Goal: Use online tool/utility: Utilize a website feature to perform a specific function

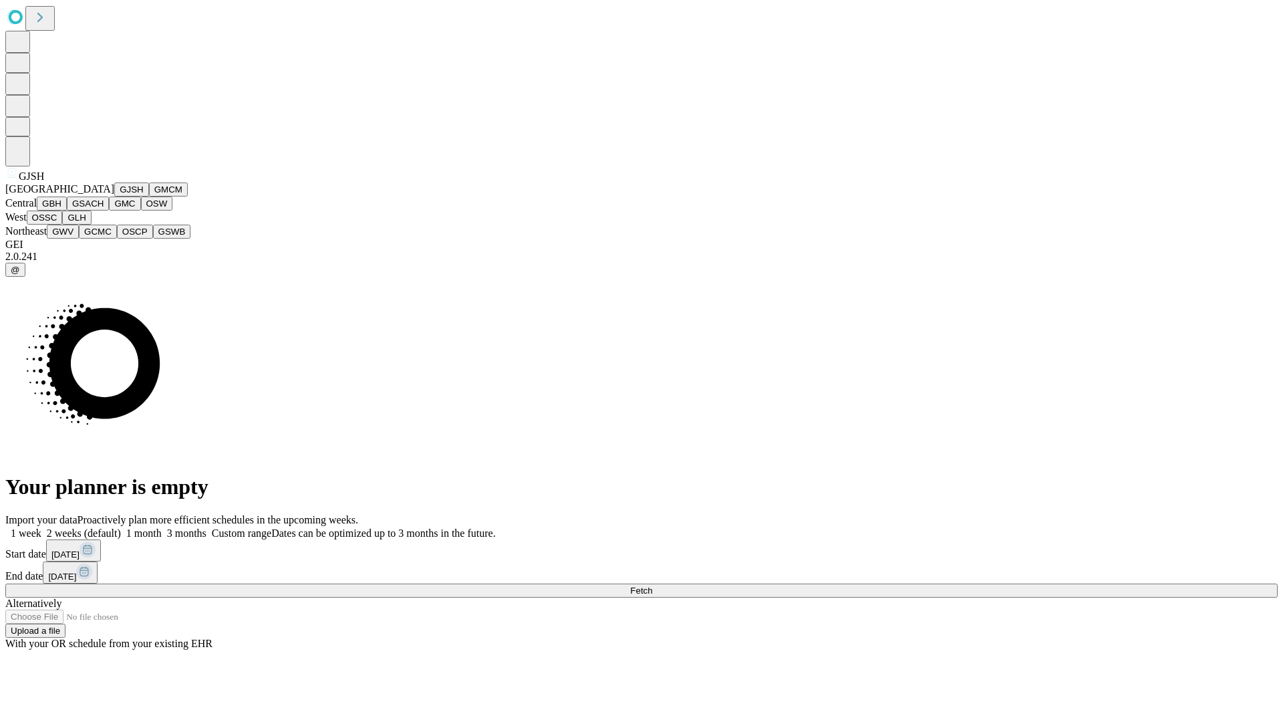
click at [114, 196] on button "GJSH" at bounding box center [131, 189] width 35 height 14
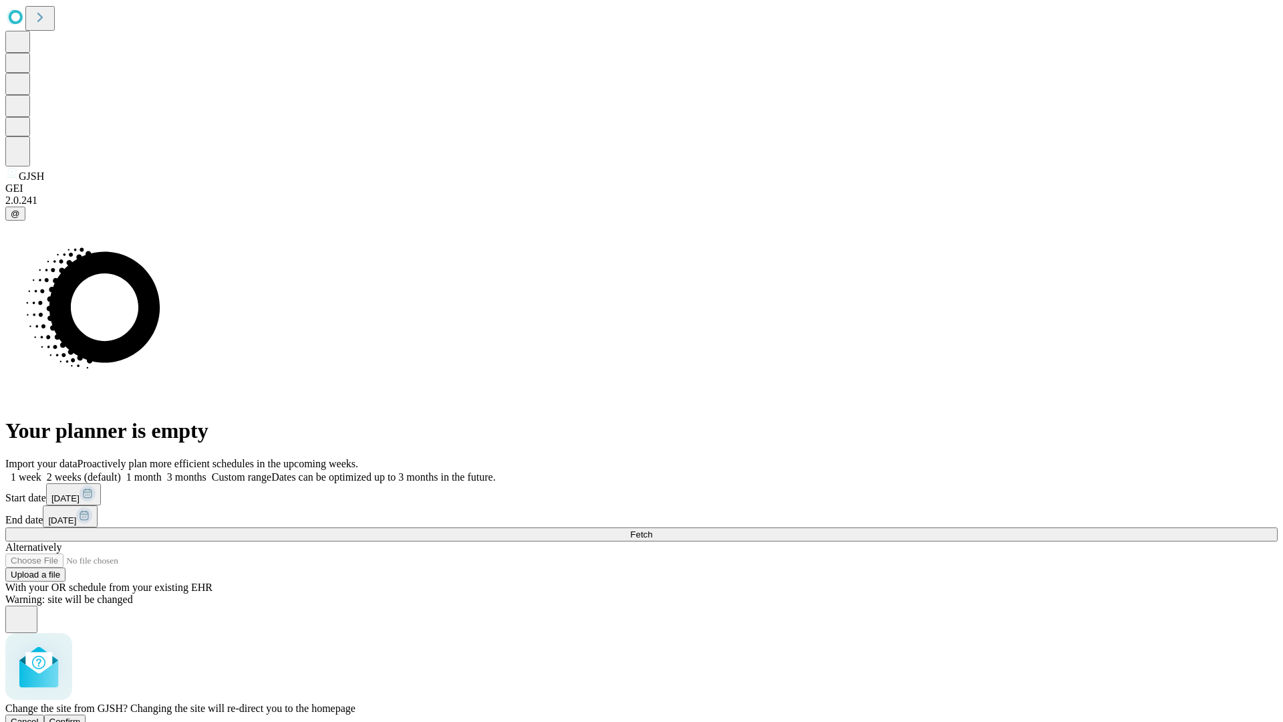
click at [81, 716] on span "Confirm" at bounding box center [64, 721] width 31 height 10
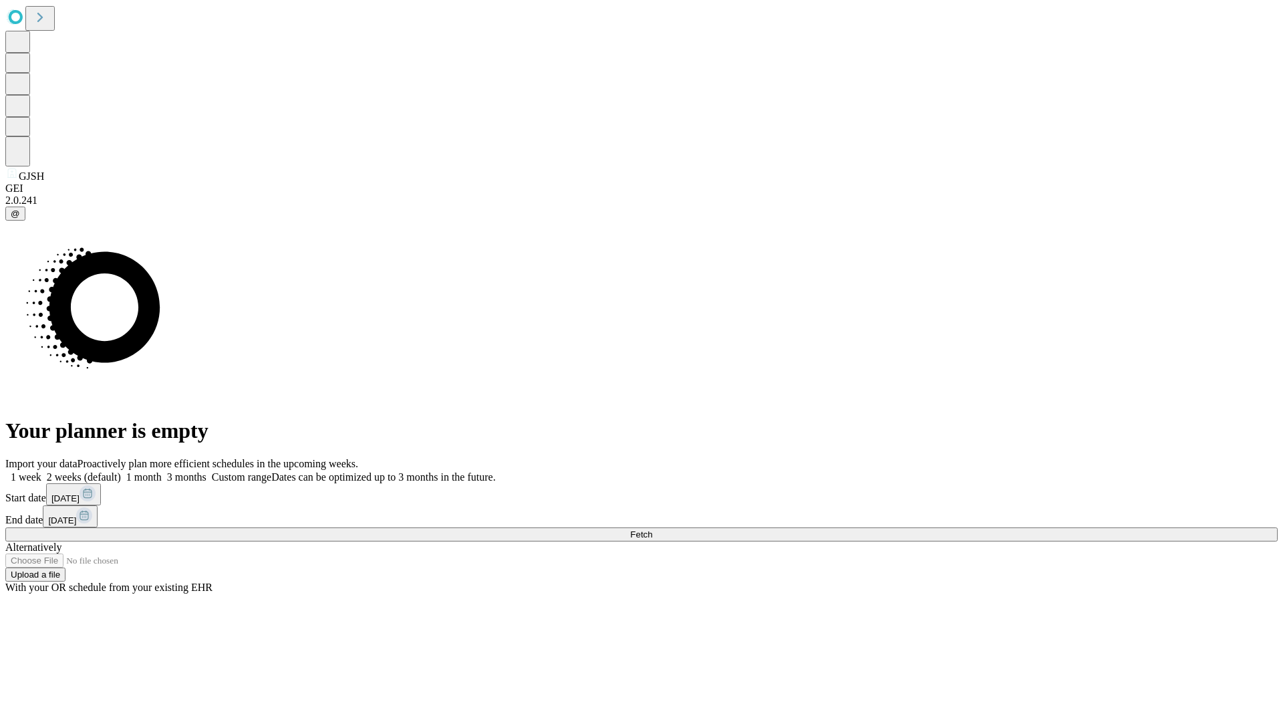
click at [162, 471] on label "1 month" at bounding box center [141, 476] width 41 height 11
click at [652, 529] on span "Fetch" at bounding box center [641, 534] width 22 height 10
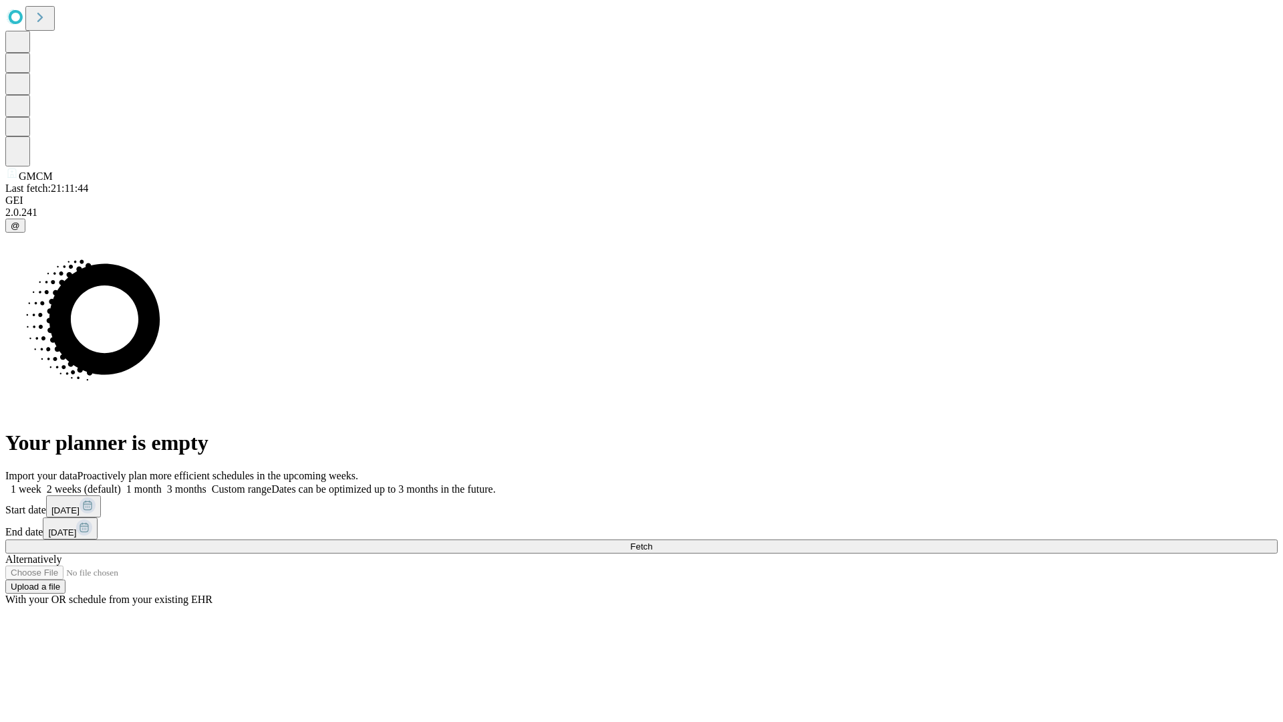
click at [162, 483] on label "1 month" at bounding box center [141, 488] width 41 height 11
click at [652, 541] on span "Fetch" at bounding box center [641, 546] width 22 height 10
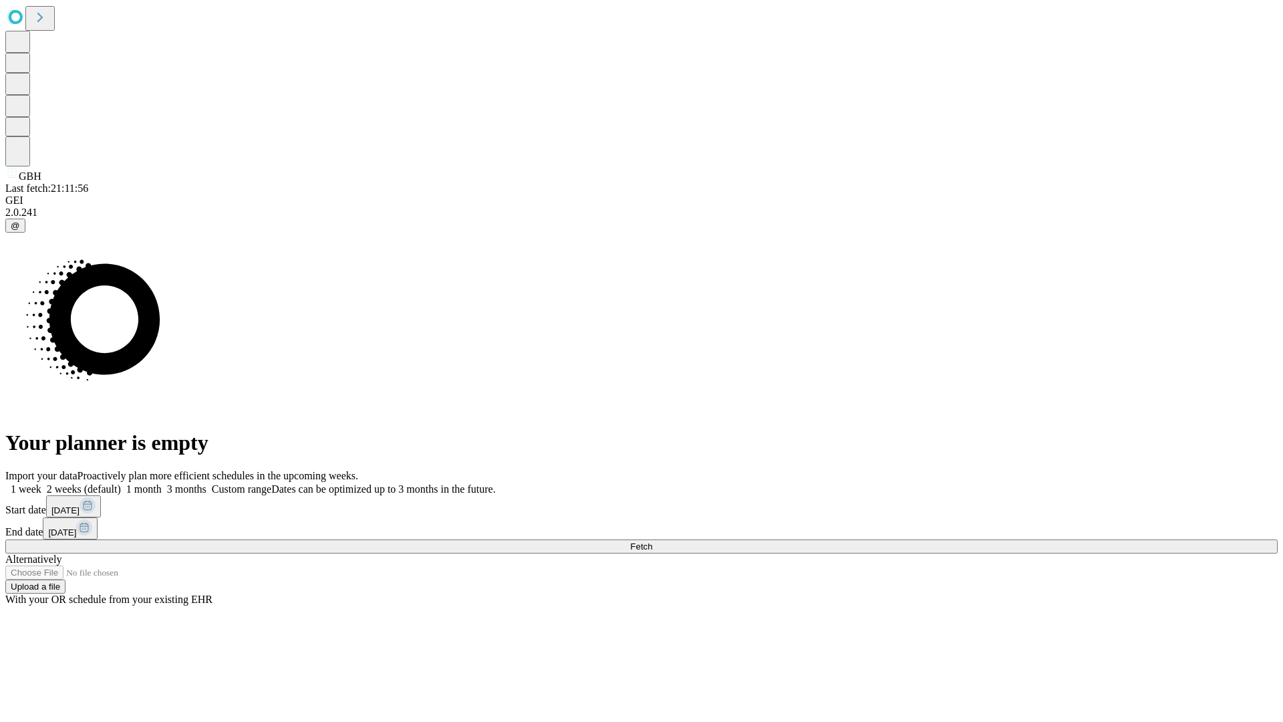
click at [162, 483] on label "1 month" at bounding box center [141, 488] width 41 height 11
click at [652, 541] on span "Fetch" at bounding box center [641, 546] width 22 height 10
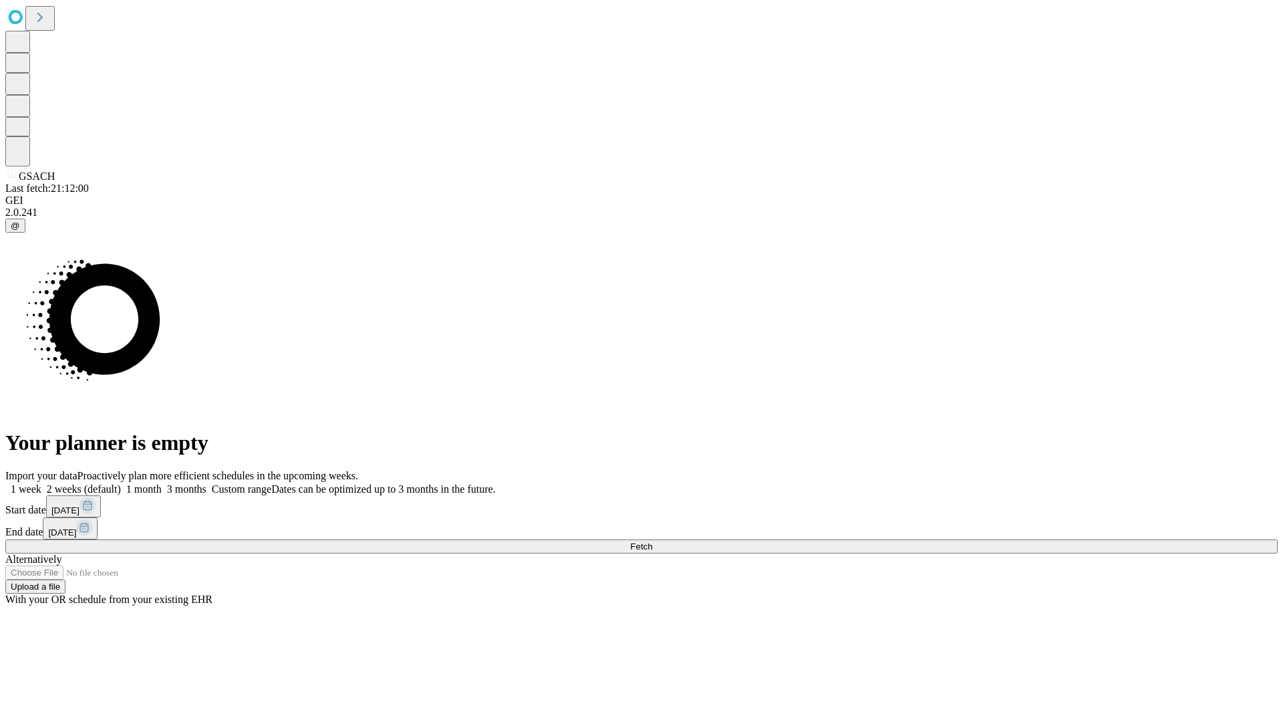
click at [162, 483] on label "1 month" at bounding box center [141, 488] width 41 height 11
click at [652, 541] on span "Fetch" at bounding box center [641, 546] width 22 height 10
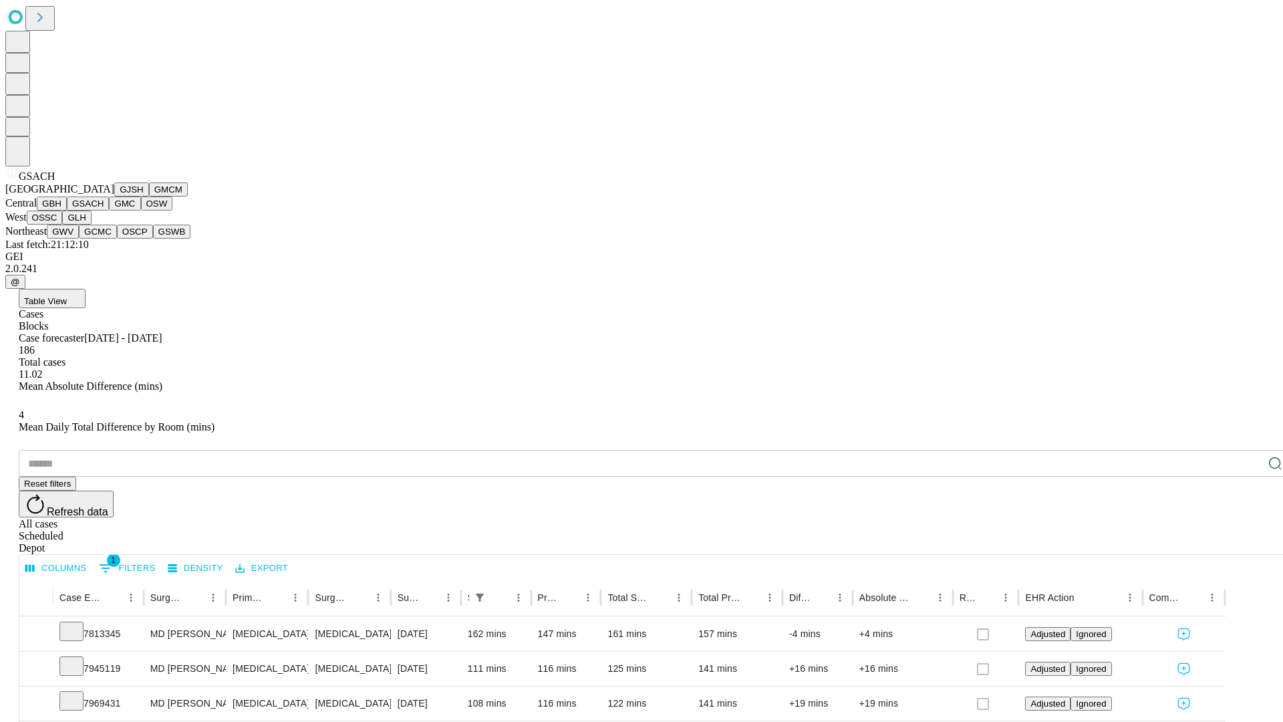
click at [109, 211] on button "GMC" at bounding box center [124, 203] width 31 height 14
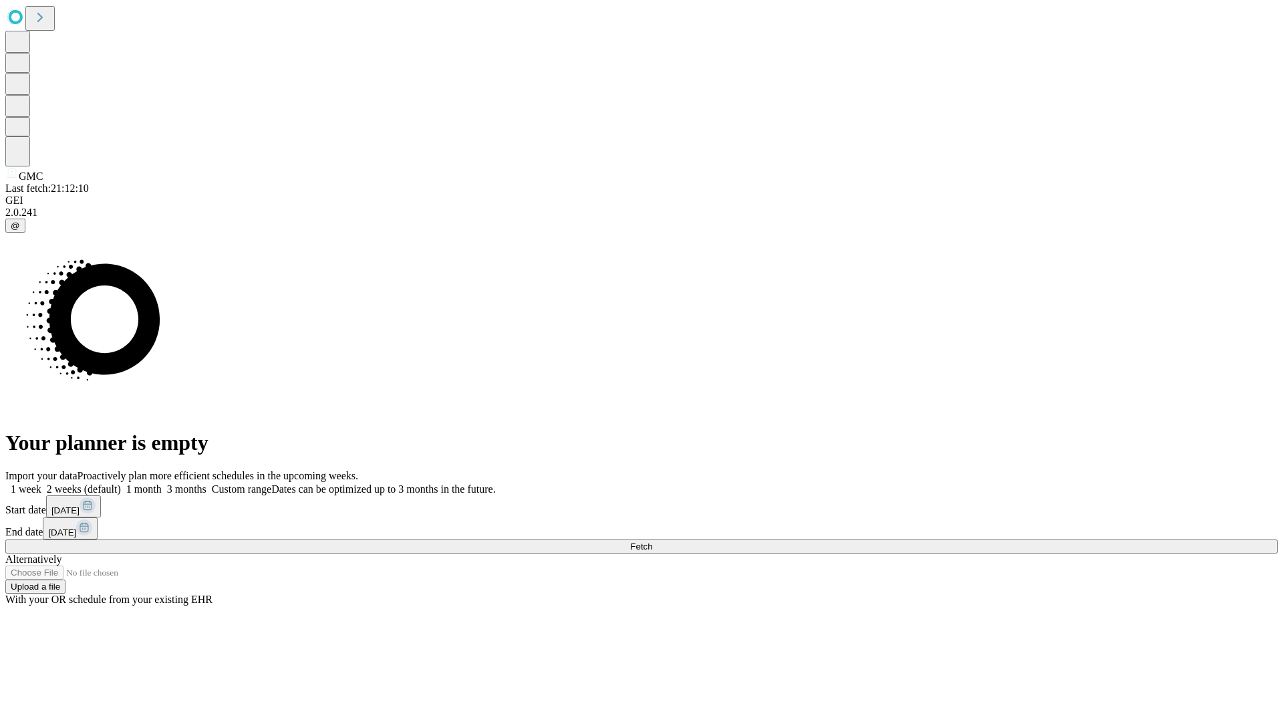
click at [162, 483] on label "1 month" at bounding box center [141, 488] width 41 height 11
click at [652, 541] on span "Fetch" at bounding box center [641, 546] width 22 height 10
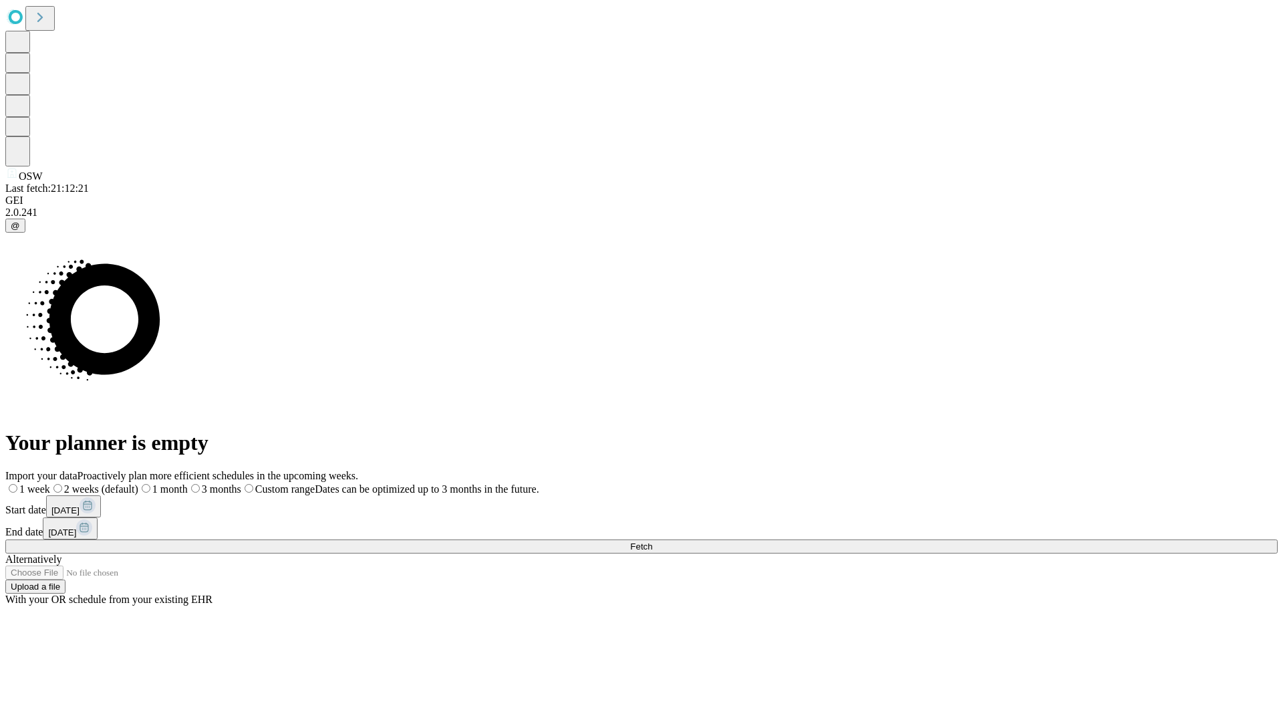
click at [188, 483] on label "1 month" at bounding box center [162, 488] width 49 height 11
click at [652, 541] on span "Fetch" at bounding box center [641, 546] width 22 height 10
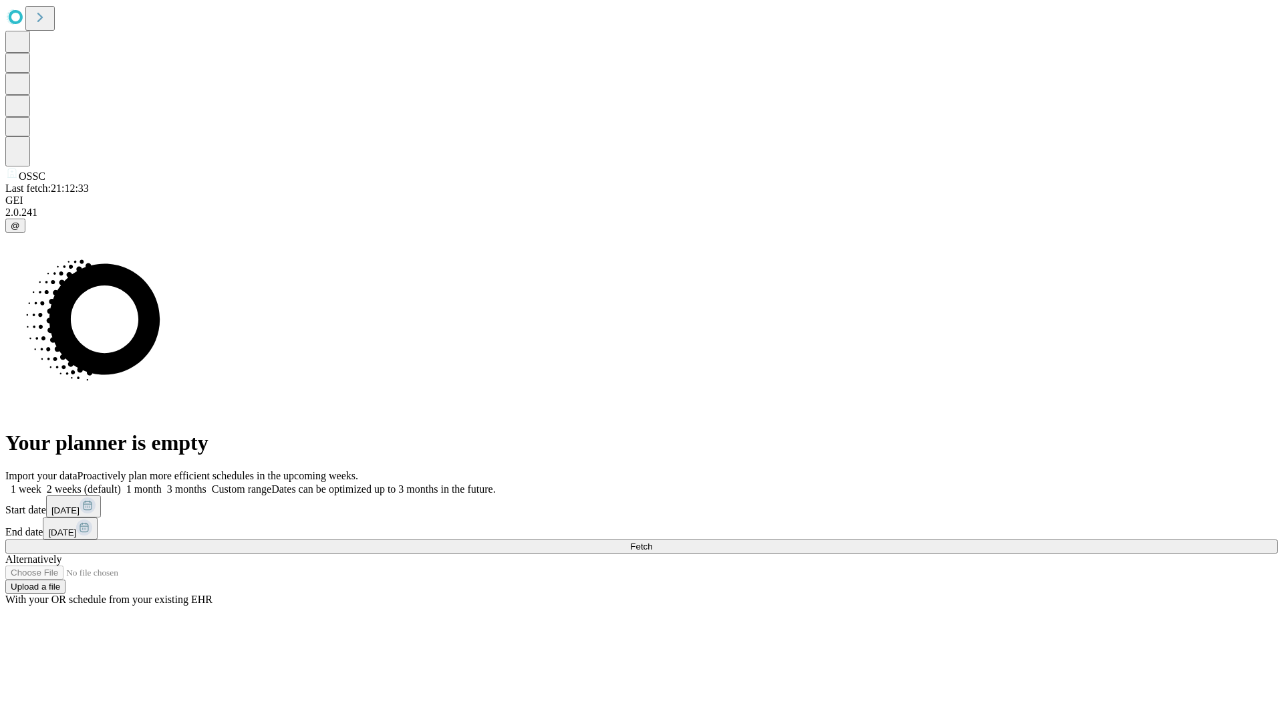
click at [162, 483] on label "1 month" at bounding box center [141, 488] width 41 height 11
click at [652, 541] on span "Fetch" at bounding box center [641, 546] width 22 height 10
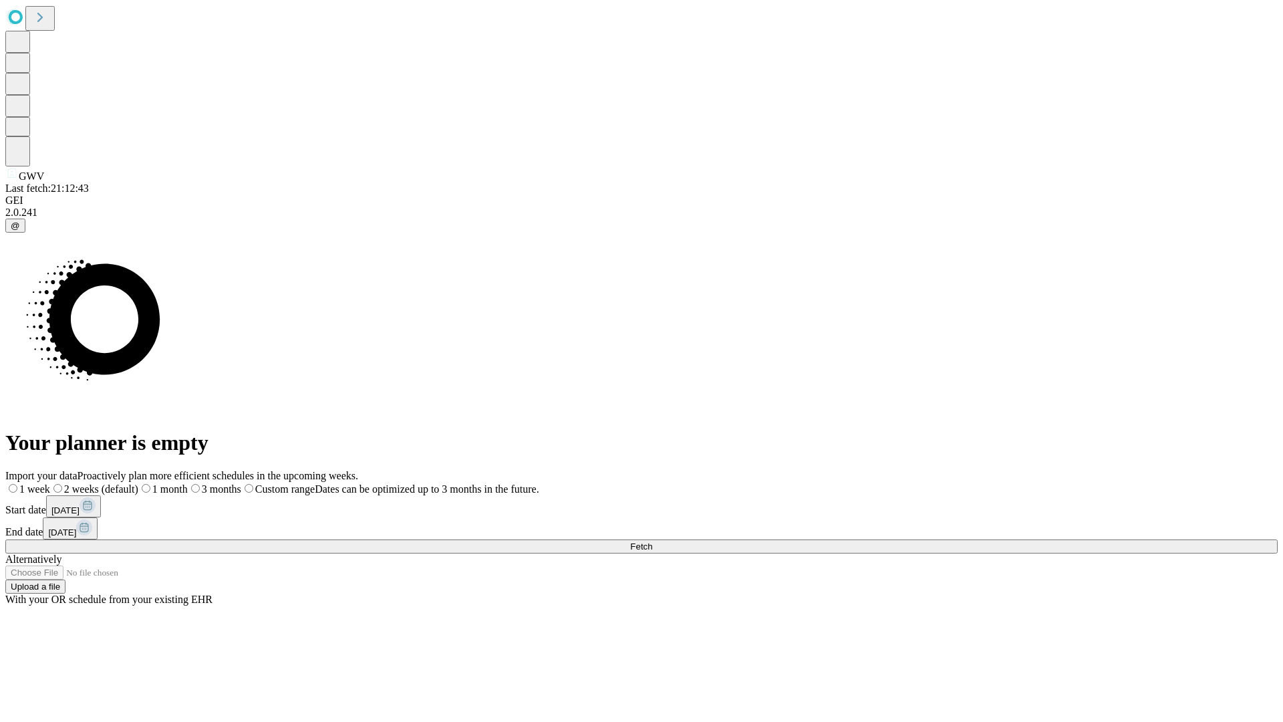
click at [188, 483] on label "1 month" at bounding box center [162, 488] width 49 height 11
click at [652, 541] on span "Fetch" at bounding box center [641, 546] width 22 height 10
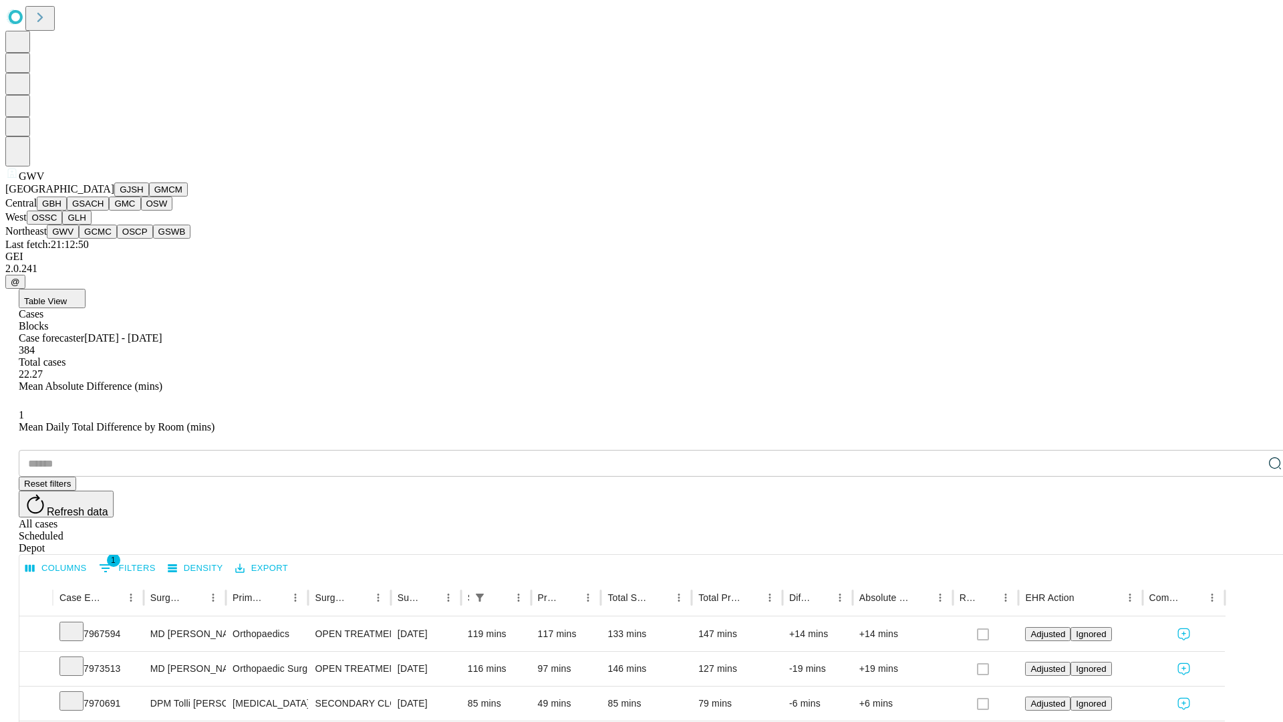
click at [104, 239] on button "GCMC" at bounding box center [98, 232] width 38 height 14
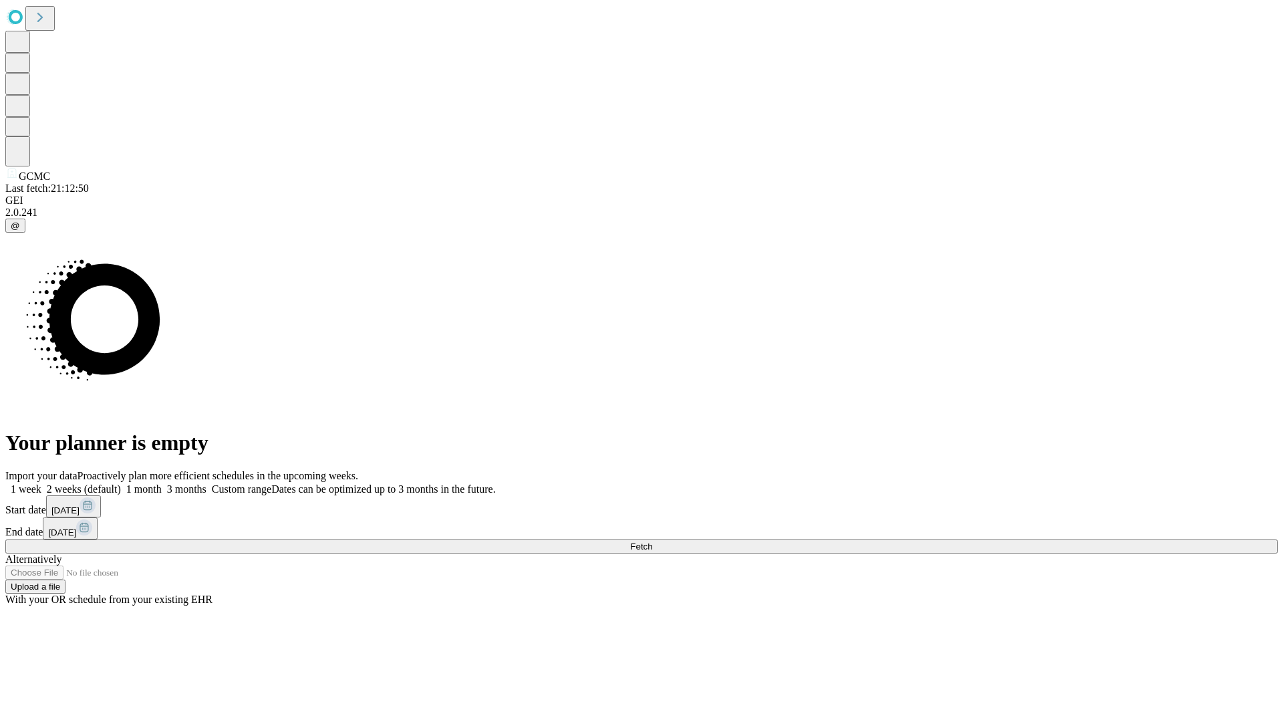
click at [652, 541] on span "Fetch" at bounding box center [641, 546] width 22 height 10
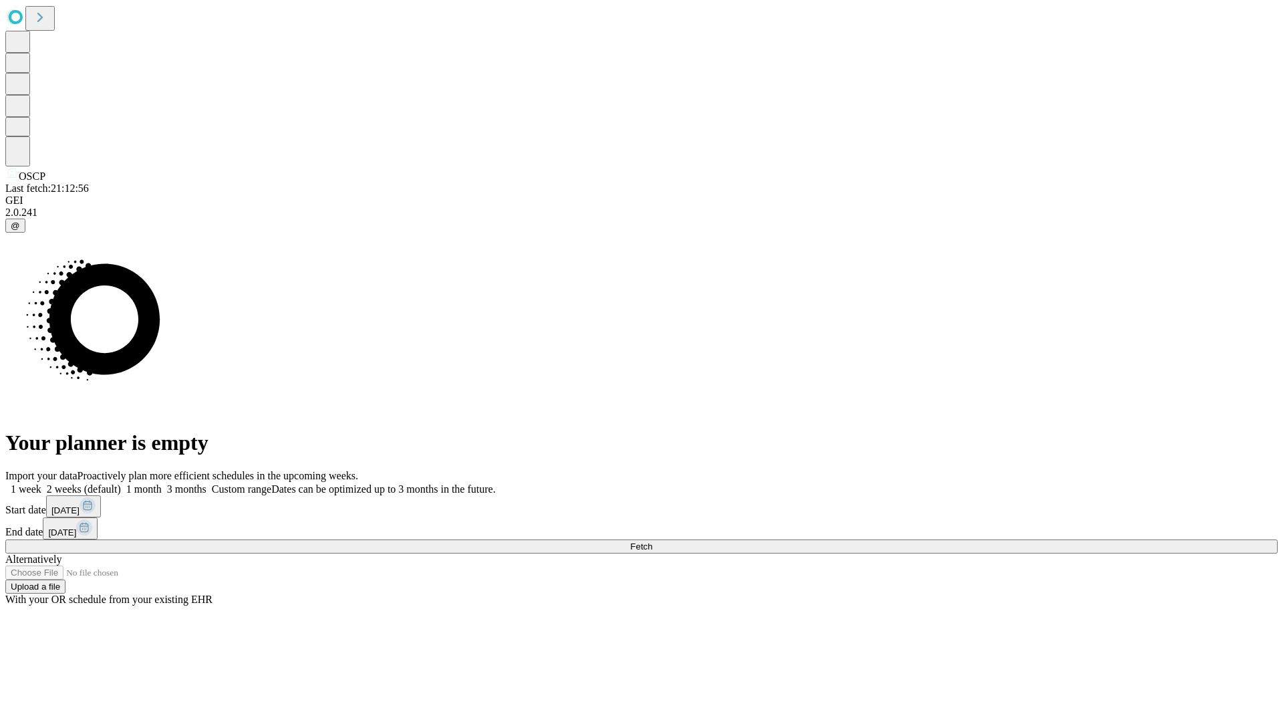
click at [162, 483] on label "1 month" at bounding box center [141, 488] width 41 height 11
click at [652, 541] on span "Fetch" at bounding box center [641, 546] width 22 height 10
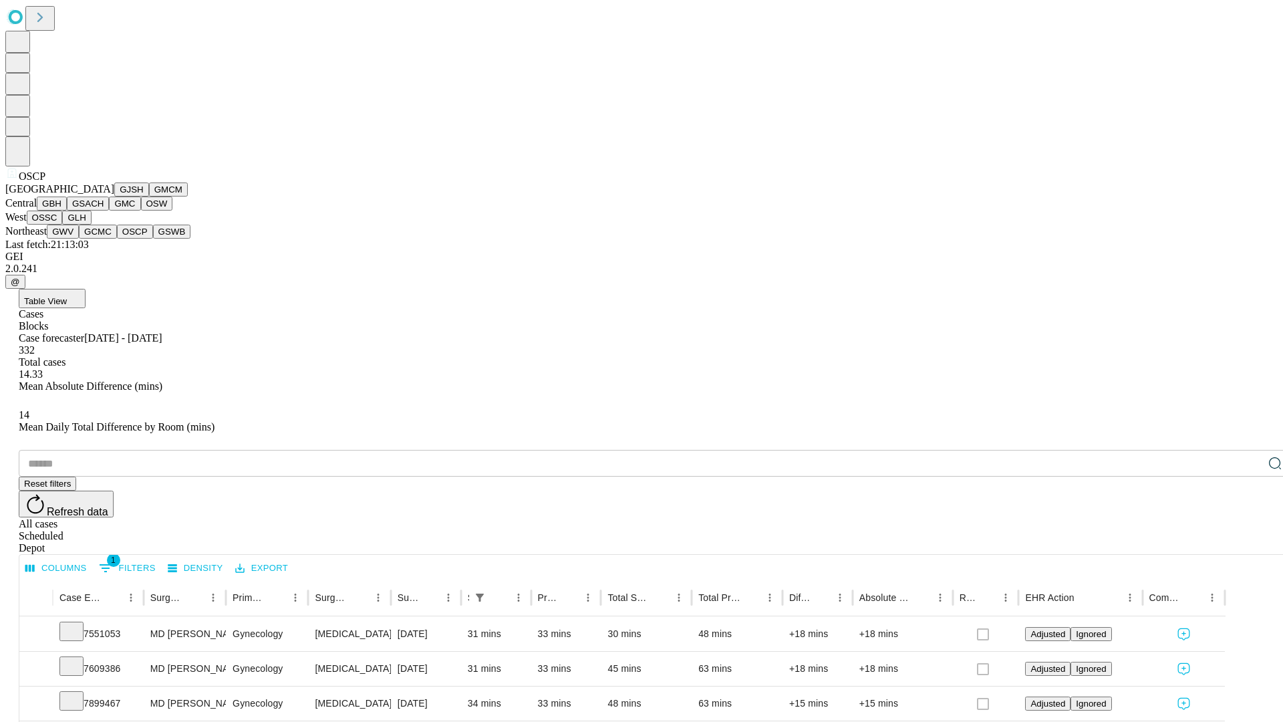
click at [153, 239] on button "GSWB" at bounding box center [172, 232] width 38 height 14
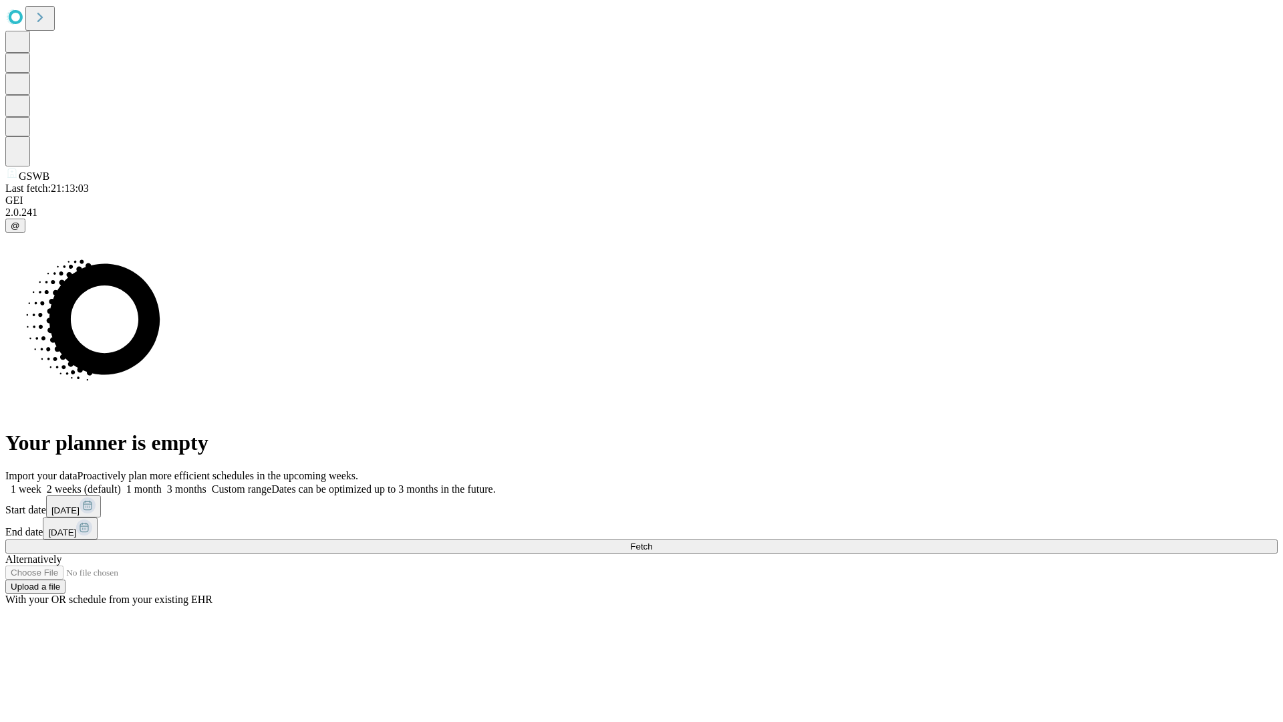
click at [162, 483] on label "1 month" at bounding box center [141, 488] width 41 height 11
click at [652, 541] on span "Fetch" at bounding box center [641, 546] width 22 height 10
